Goal: Entertainment & Leisure: Consume media (video, audio)

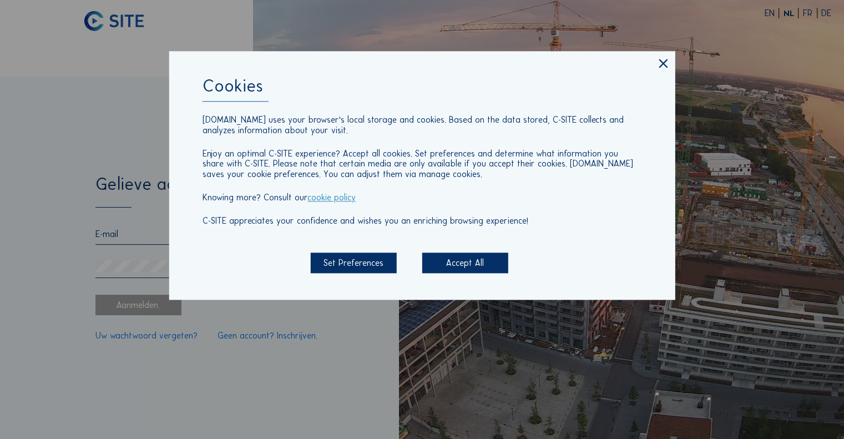
click at [467, 263] on div "Accept All" at bounding box center [465, 263] width 86 height 21
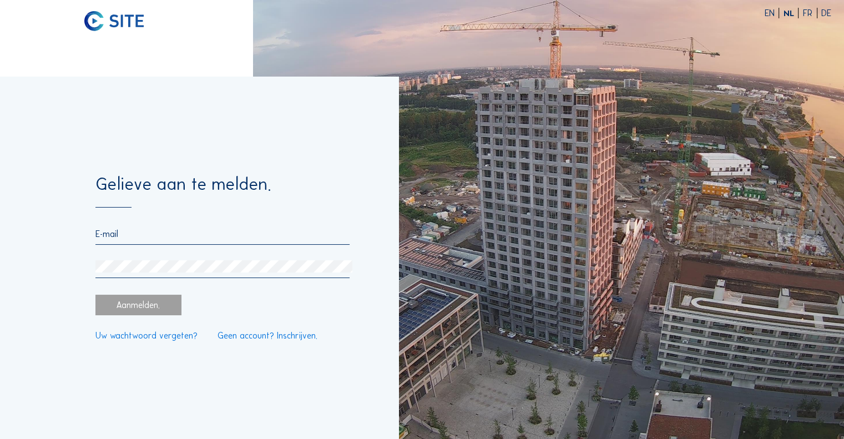
click at [154, 233] on input "email" at bounding box center [222, 234] width 255 height 11
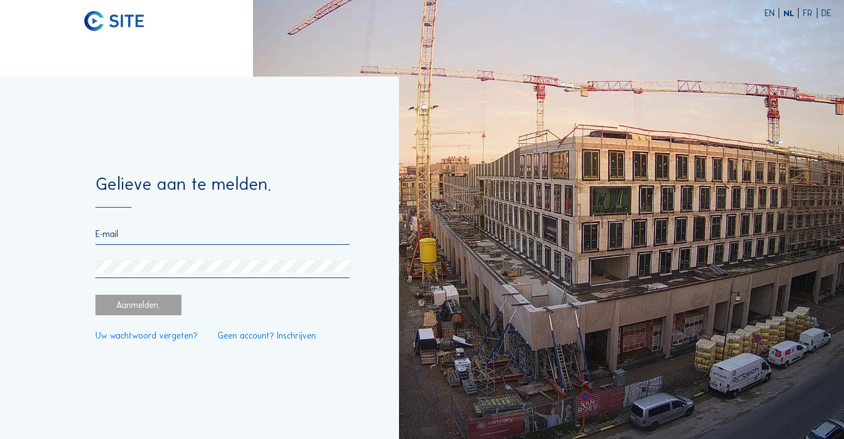
type input "[PERSON_NAME][EMAIL_ADDRESS][DOMAIN_NAME]"
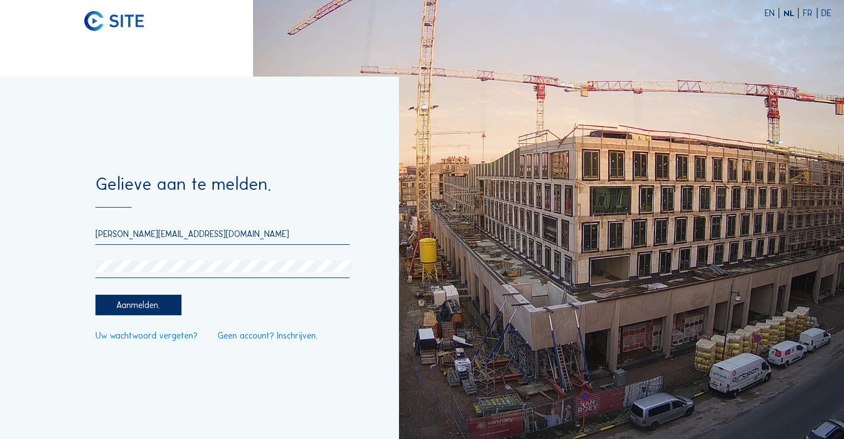
click at [150, 308] on div "Aanmelden." at bounding box center [138, 305] width 86 height 21
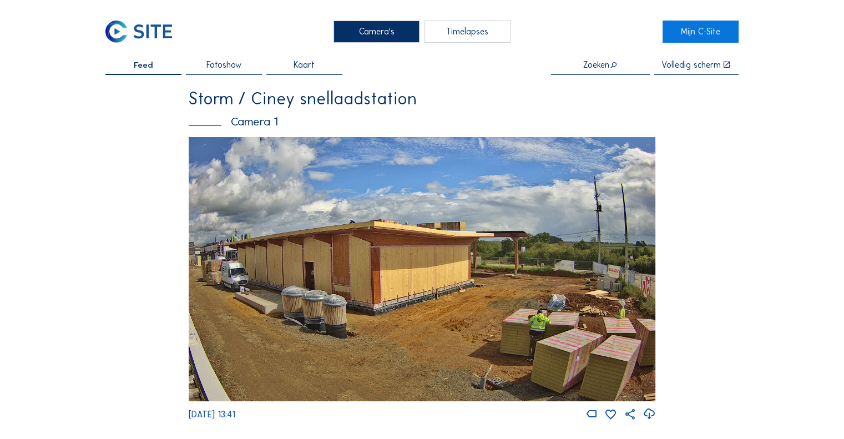
click at [483, 23] on div "Timelapses" at bounding box center [468, 32] width 86 height 22
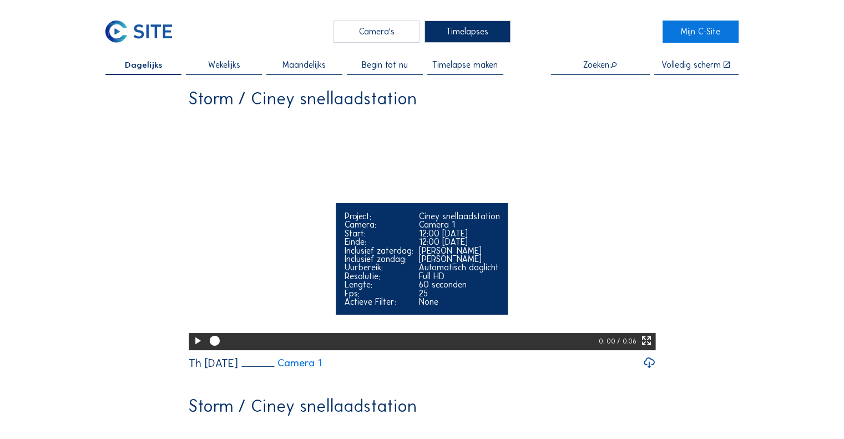
click at [192, 349] on icon at bounding box center [198, 341] width 12 height 15
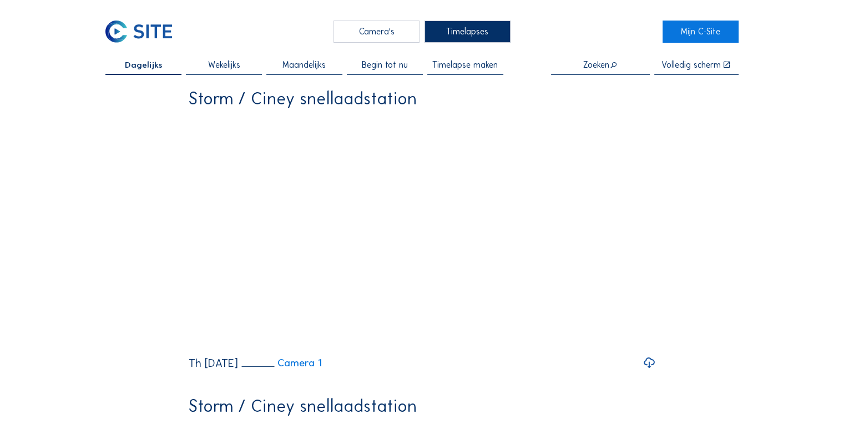
click at [398, 67] on span "Begin tot nu" at bounding box center [385, 65] width 46 height 8
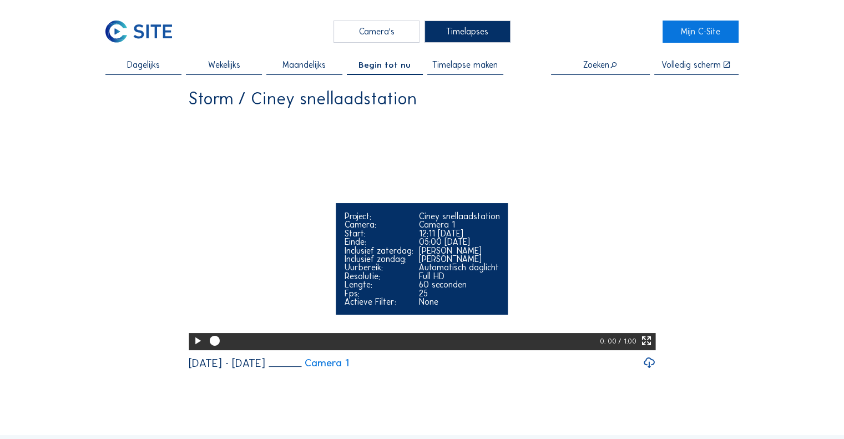
click at [192, 349] on icon at bounding box center [198, 341] width 12 height 15
